Goal: Task Accomplishment & Management: Use online tool/utility

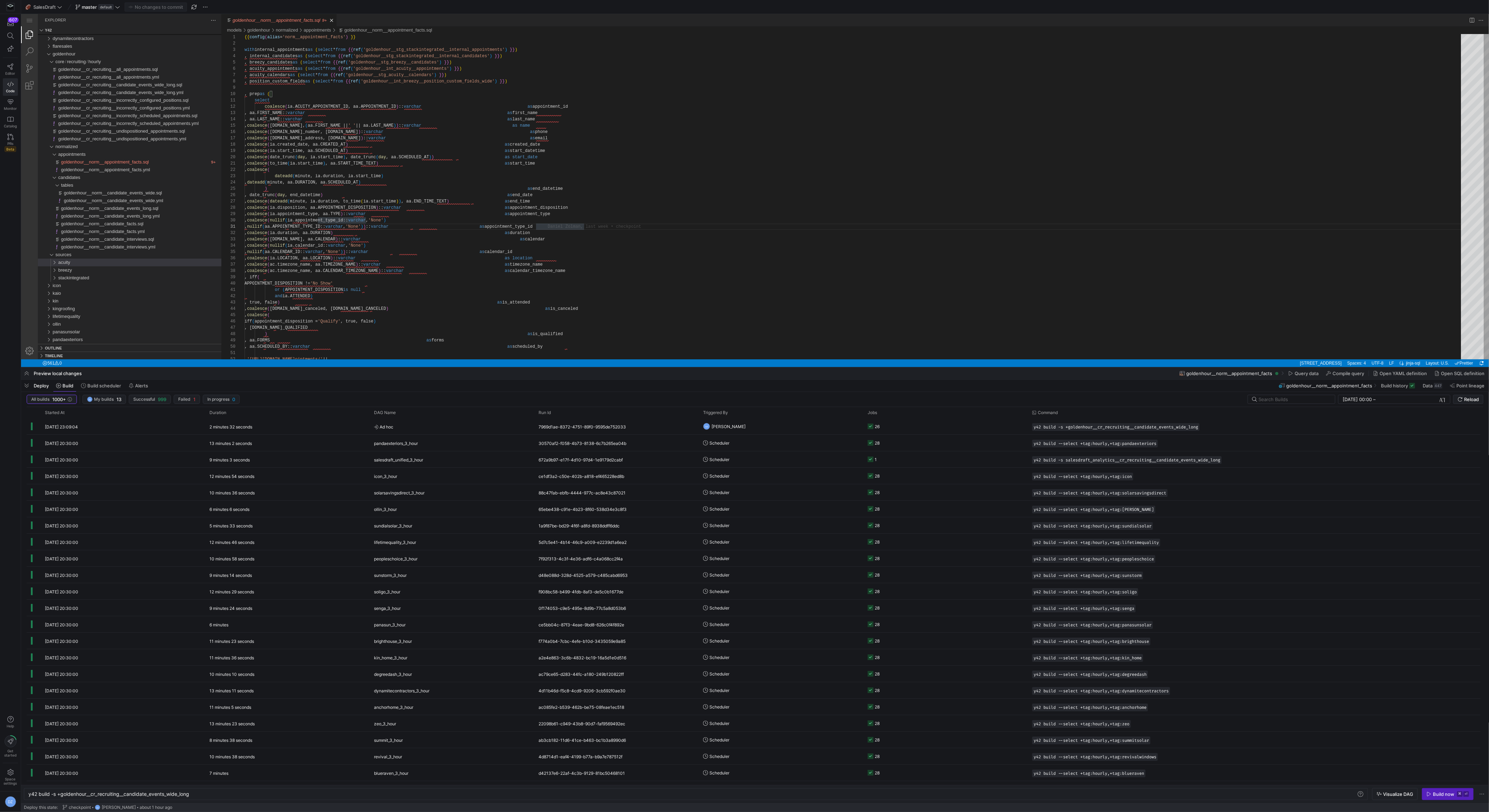
scroll to position [0, 339]
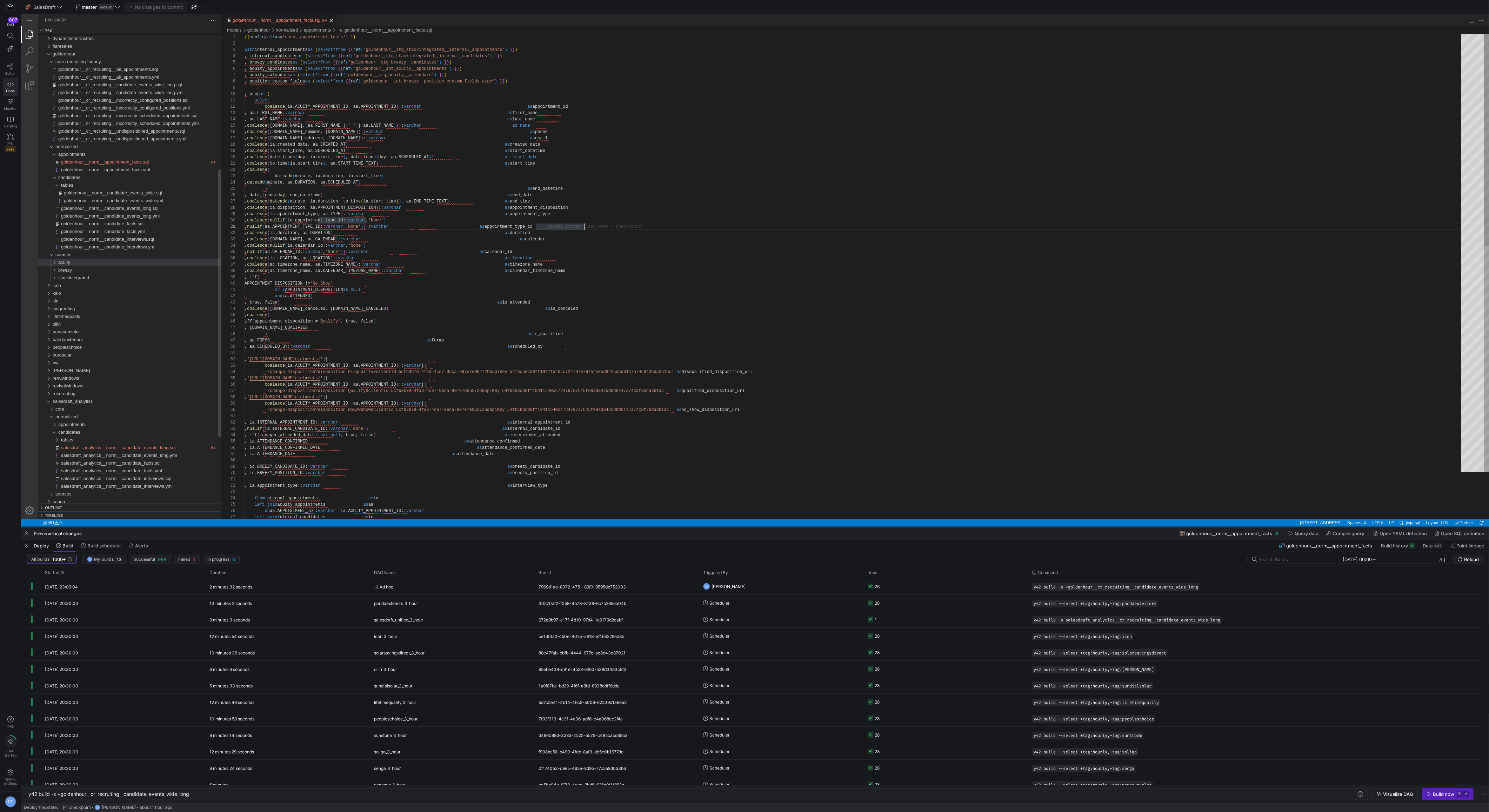
drag, startPoint x: 645, startPoint y: 366, endPoint x: 597, endPoint y: 526, distance: 167.0
click at [597, 526] on div at bounding box center [755, 527] width 1468 height 3
type textarea ", ia.INTERNAL_APPOINTMENT_ID::varchar as internal_appointment_id , nullif(ia.IN…"
click at [708, 423] on div ", ' [URL][DOMAIN_NAME] ointments/ ' || , aa.SCHEDULED_BY:: varchar as scheduled…" at bounding box center [855, 589] width 1221 height 1110
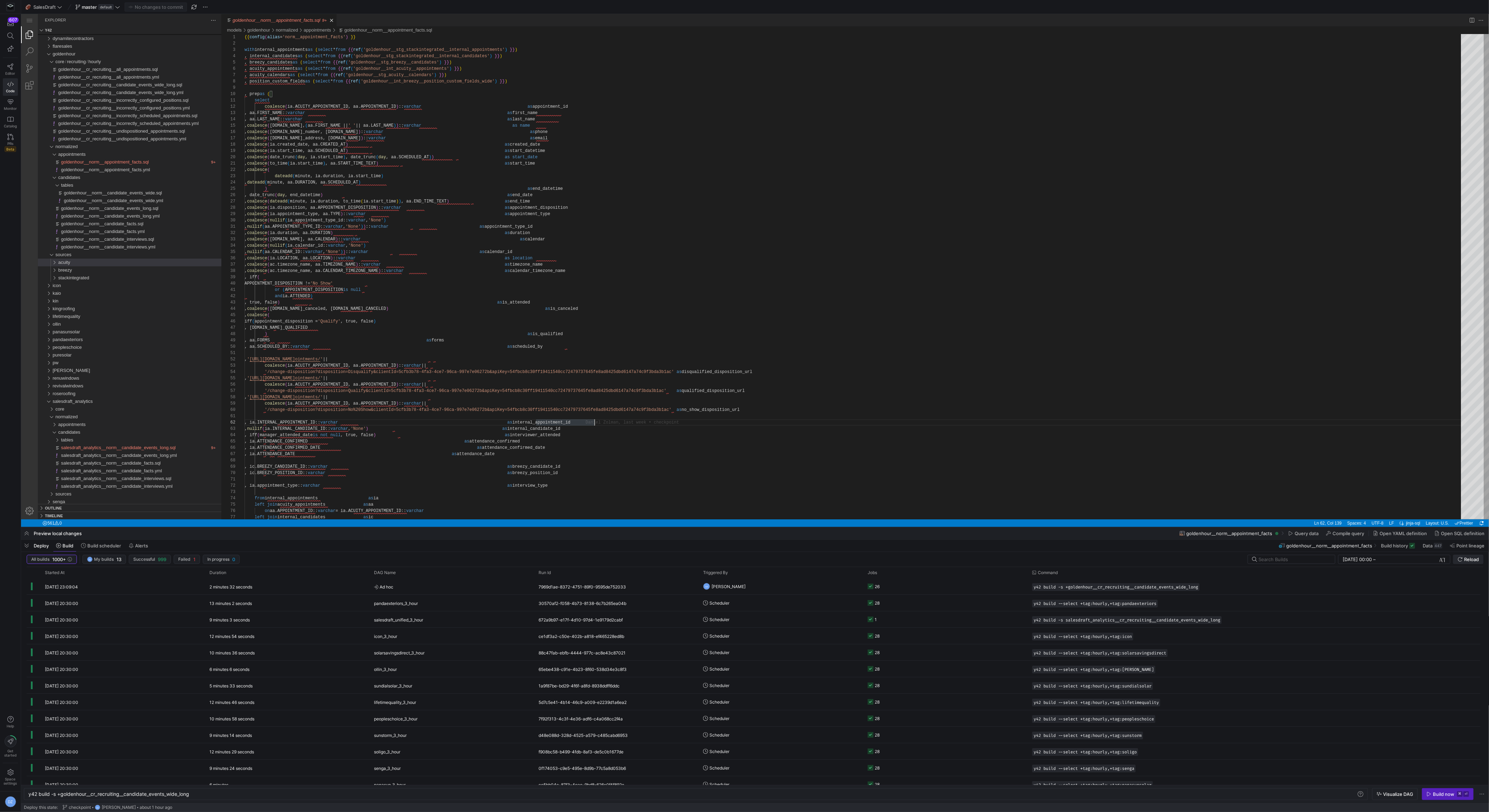
click at [1462, 560] on icon "submit" at bounding box center [1460, 559] width 5 height 5
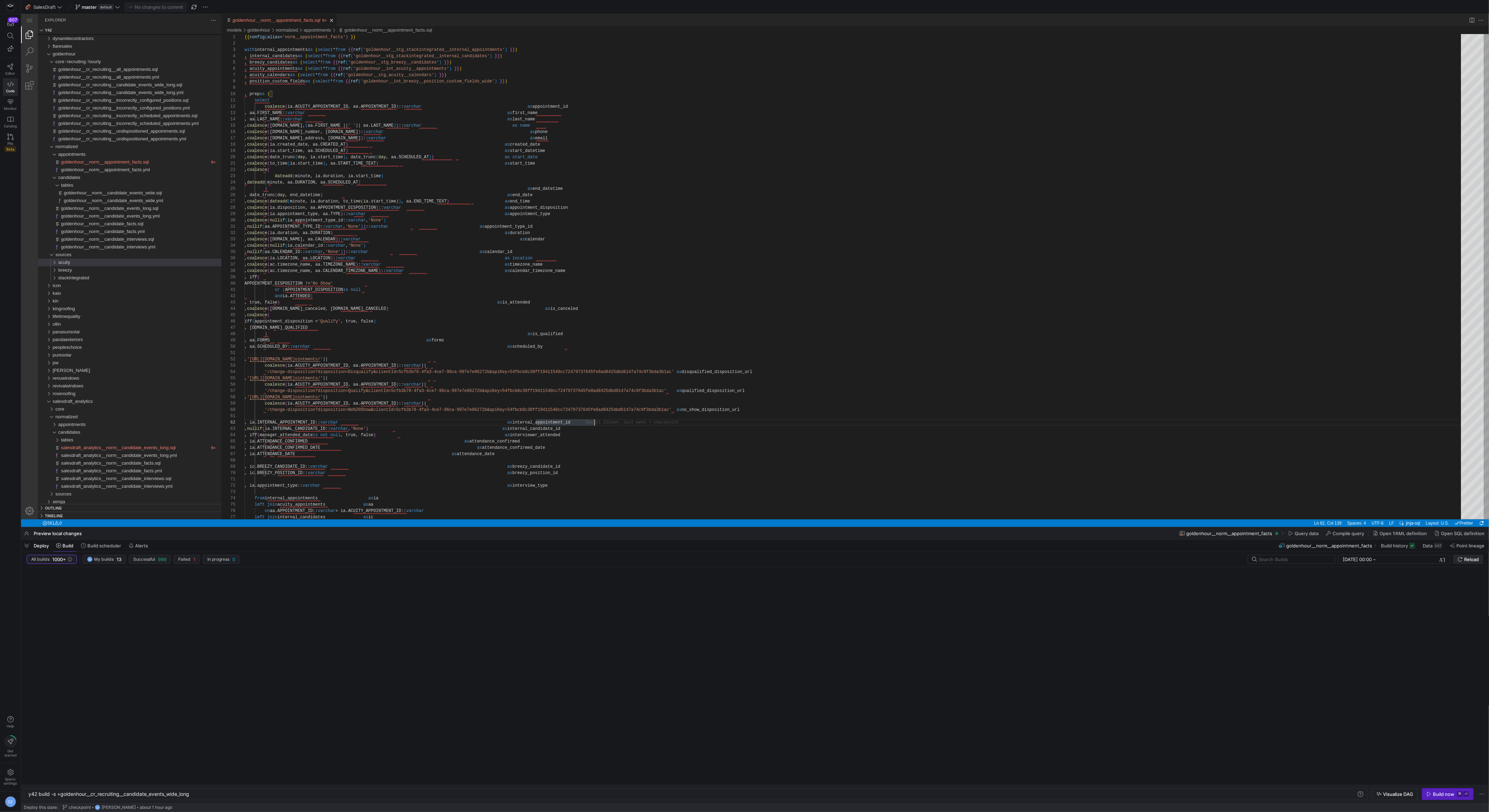
click at [1462, 560] on icon "submit" at bounding box center [1460, 559] width 5 height 5
